Goal: Information Seeking & Learning: Compare options

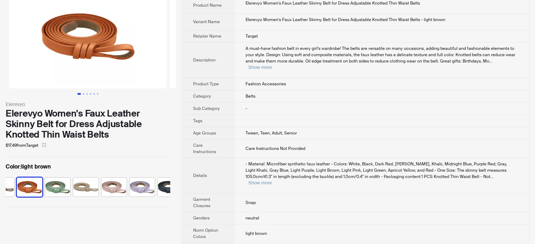
scroll to position [67, 0]
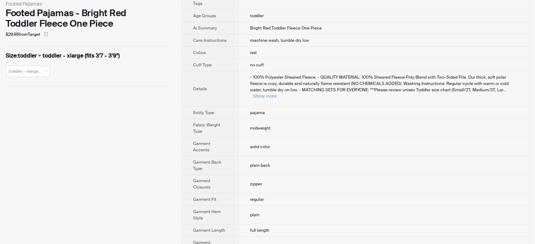
scroll to position [62, 0]
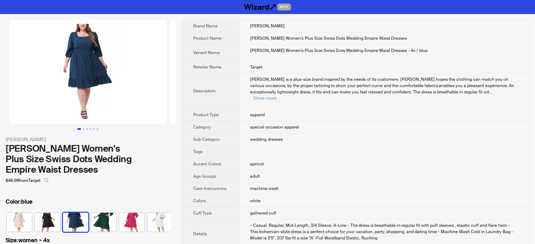
scroll to position [0, 4]
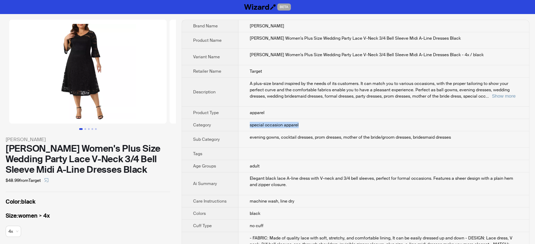
drag, startPoint x: 245, startPoint y: 124, endPoint x: 308, endPoint y: 128, distance: 63.1
click at [308, 128] on td "special occasion apparel" at bounding box center [383, 125] width 290 height 12
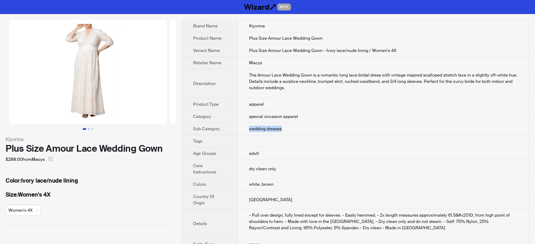
drag, startPoint x: 250, startPoint y: 129, endPoint x: 294, endPoint y: 127, distance: 44.7
click at [294, 127] on td "wedding dresses" at bounding box center [383, 129] width 291 height 12
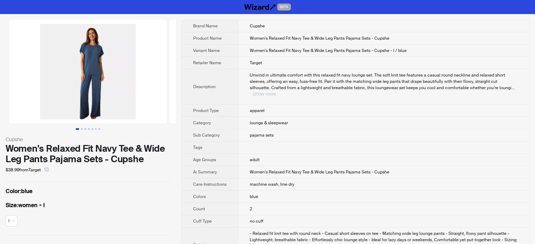
click at [276, 91] on button "Show more" at bounding box center [264, 93] width 24 height 5
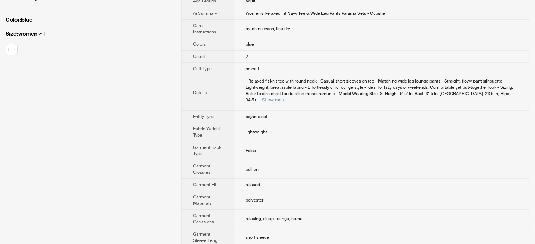
scroll to position [176, 0]
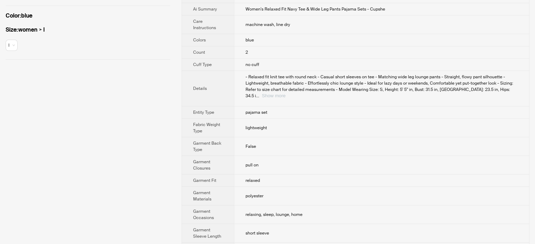
click at [286, 93] on button "Show more" at bounding box center [274, 95] width 24 height 5
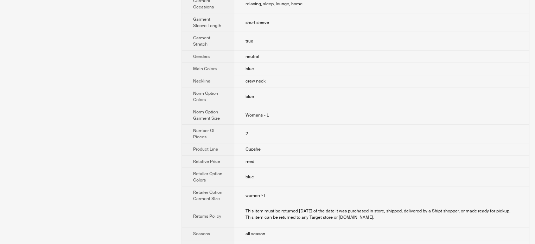
scroll to position [415, 0]
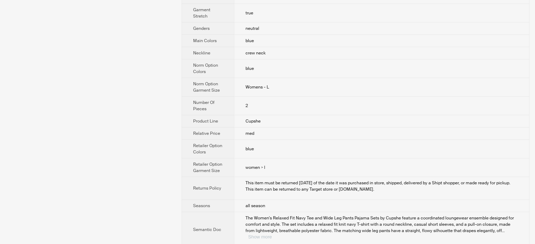
click at [272, 235] on button "Show more" at bounding box center [260, 237] width 24 height 5
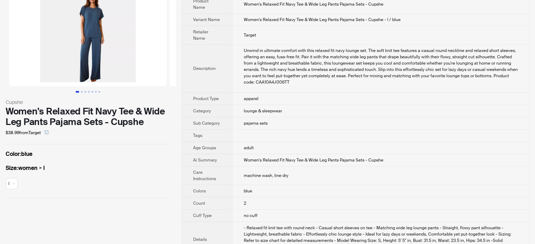
scroll to position [0, 0]
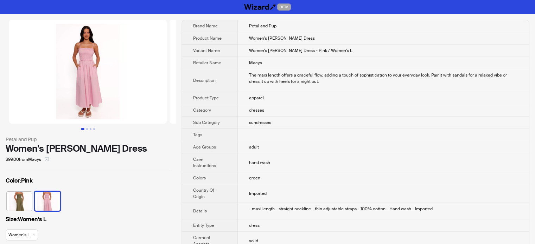
click at [47, 158] on icon "select" at bounding box center [47, 160] width 4 height 4
